Goal: Information Seeking & Learning: Understand process/instructions

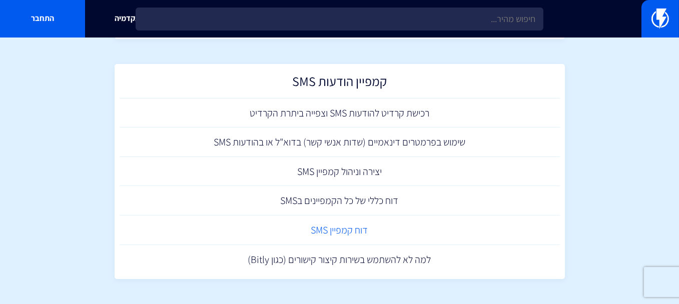
scroll to position [43, 0]
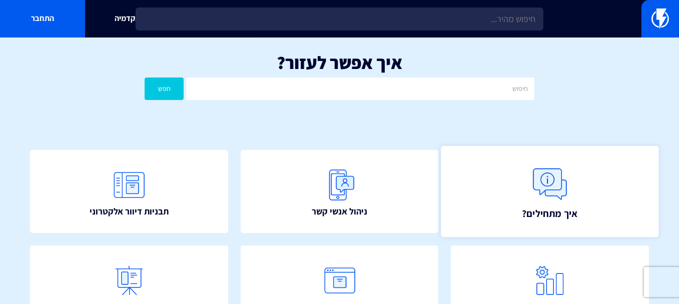
scroll to position [100, 0]
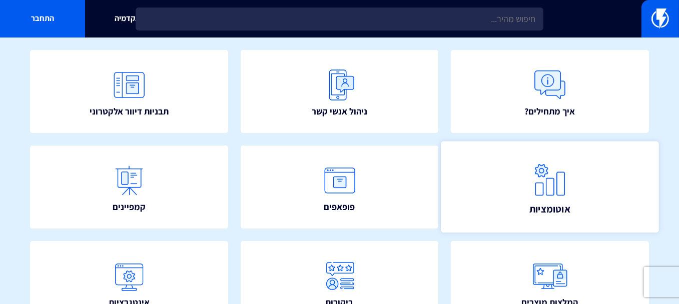
click at [543, 199] on img at bounding box center [550, 180] width 44 height 44
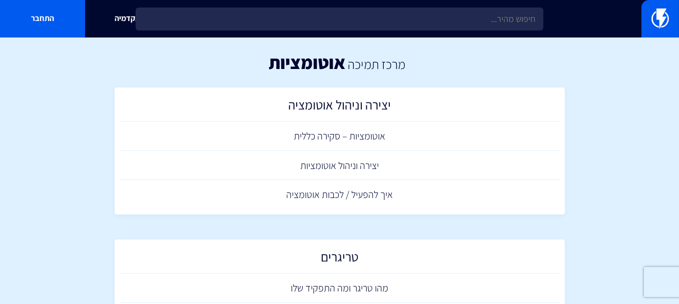
scroll to position [50, 0]
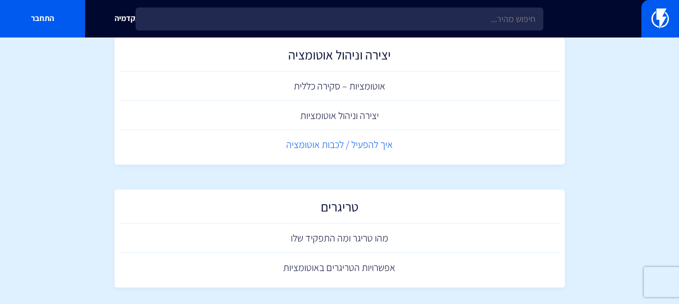
click at [402, 148] on link "איך להפעיל / לכבות אוטומציה" at bounding box center [340, 145] width 440 height 30
click at [371, 117] on link "יצירה וניהול אוטומציות" at bounding box center [340, 116] width 440 height 30
